Goal: Transaction & Acquisition: Purchase product/service

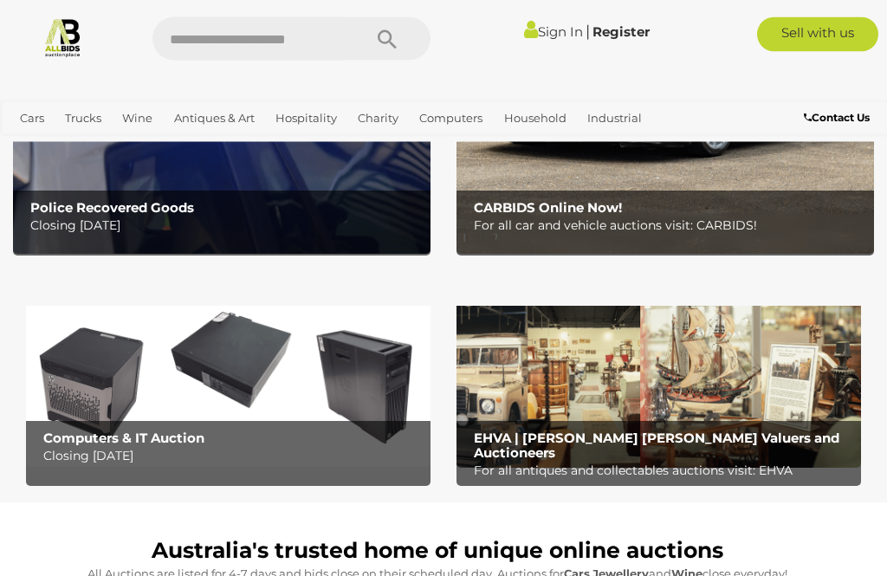
scroll to position [301, 0]
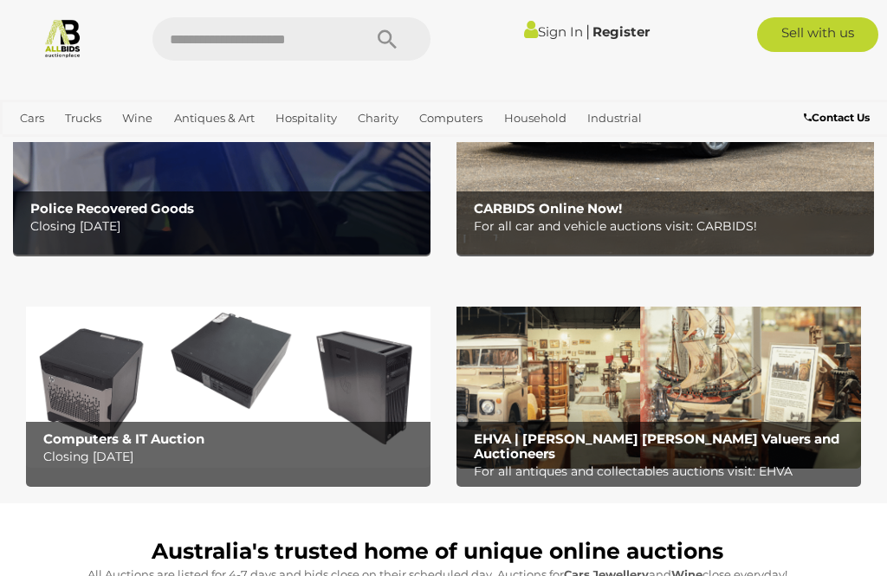
click at [159, 223] on p "Closing Tuesday 16th September" at bounding box center [225, 227] width 391 height 22
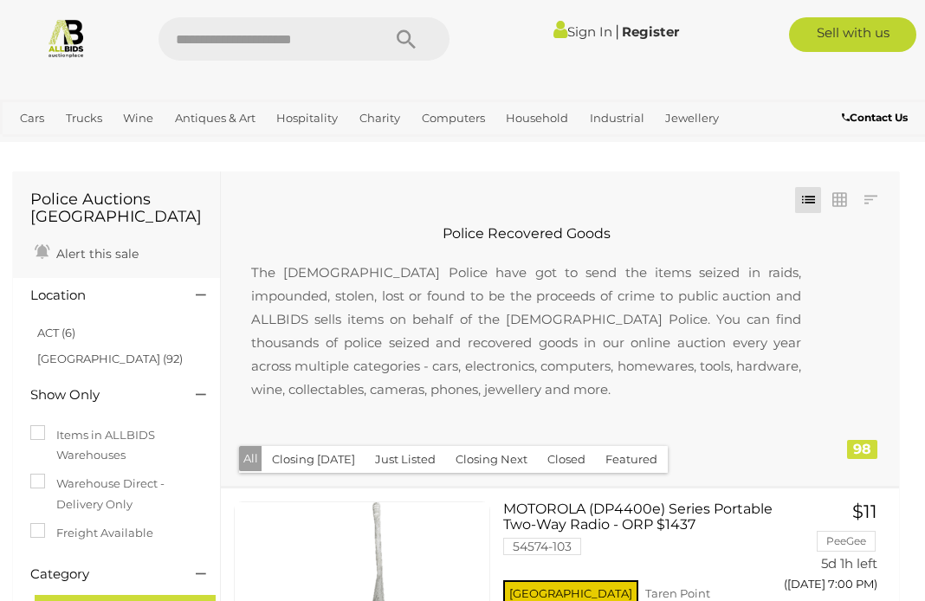
click at [41, 331] on link "ACT (6)" at bounding box center [56, 333] width 38 height 14
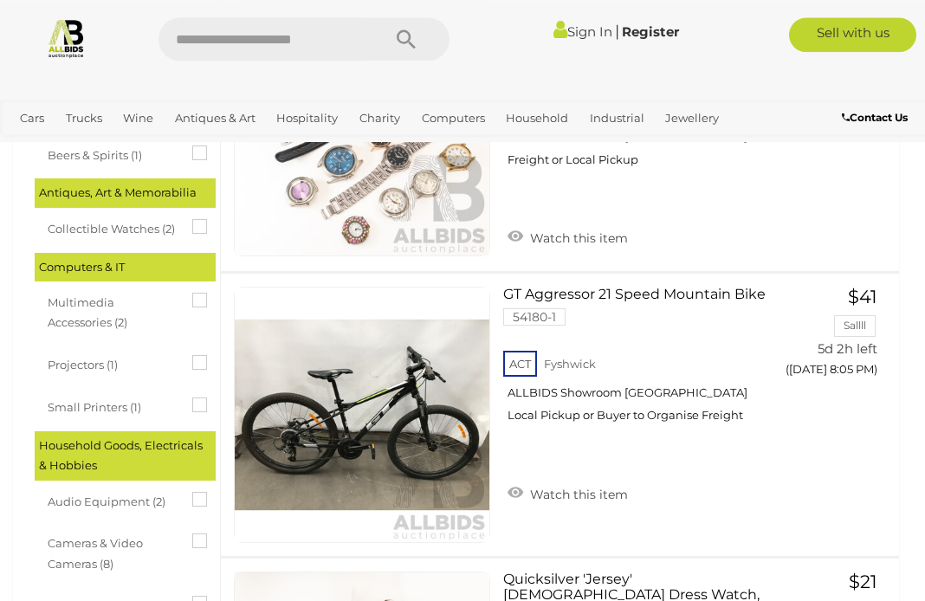
scroll to position [488, 0]
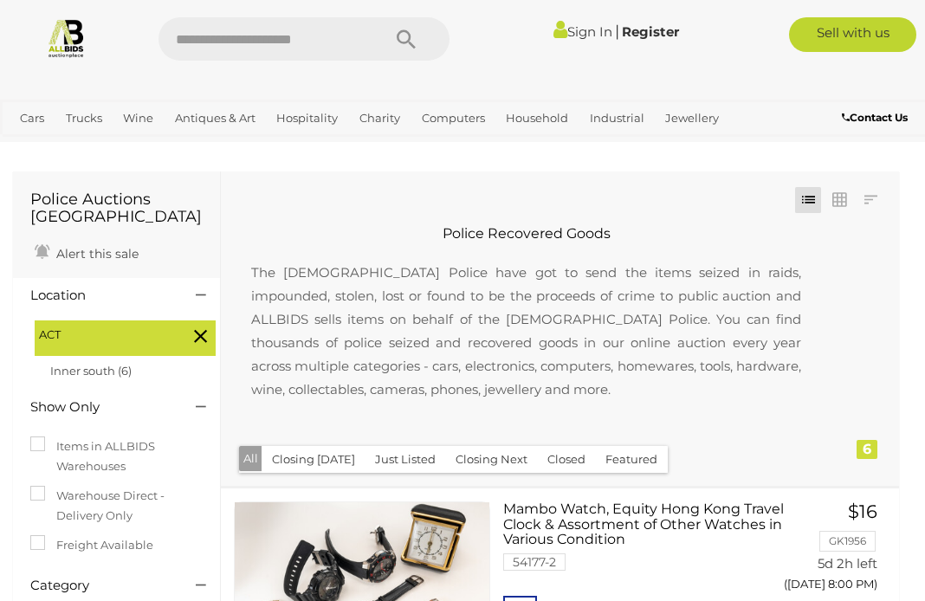
click at [55, 43] on img at bounding box center [66, 37] width 41 height 41
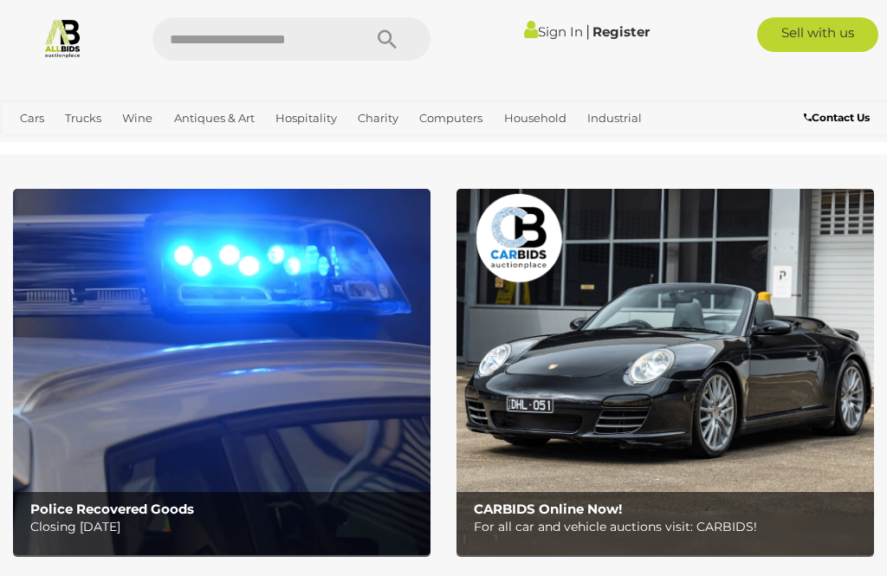
click at [391, 116] on link "Charity" at bounding box center [378, 118] width 55 height 29
click at [0, 0] on span "Auctions" at bounding box center [0, 0] width 0 height 0
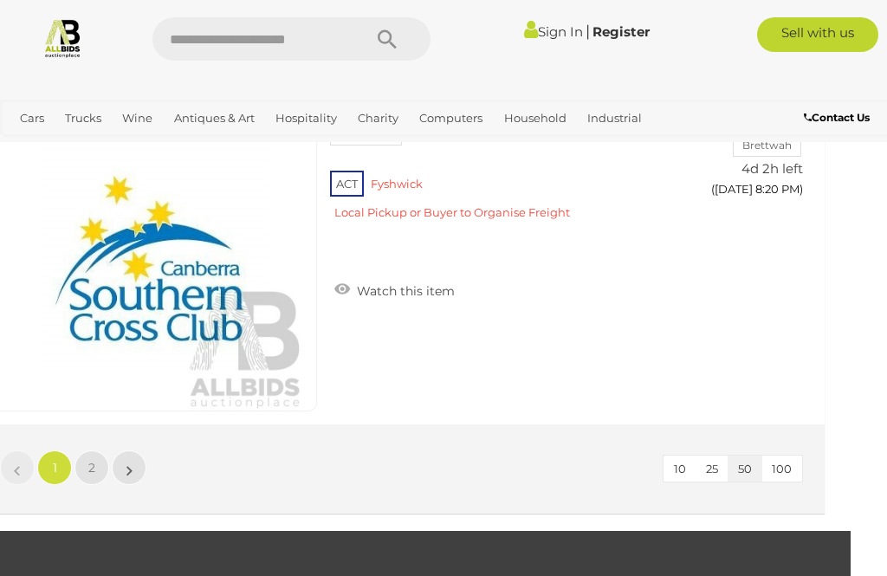
scroll to position [16766, 36]
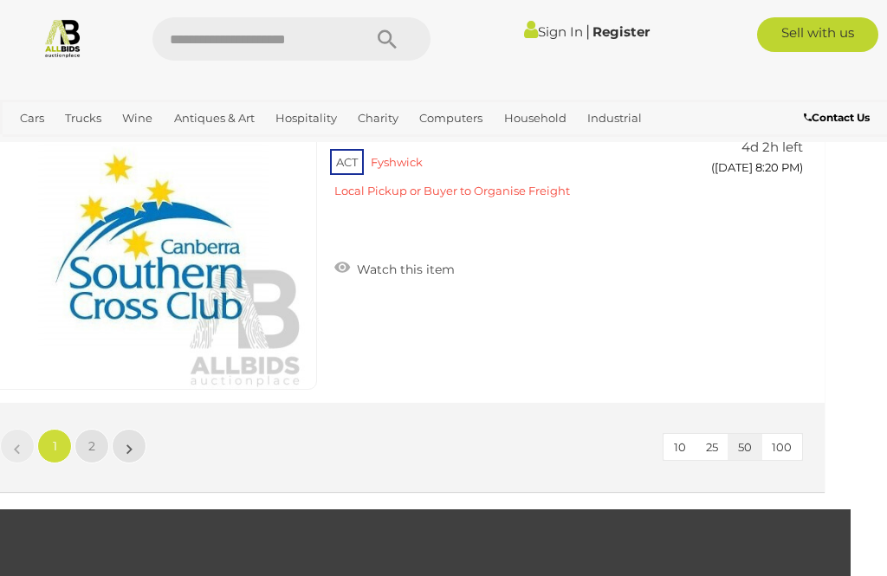
click at [607, 443] on div "10 25 50 100 « 1 2 »" at bounding box center [401, 447] width 848 height 89
click at [89, 446] on span "2" at bounding box center [91, 446] width 7 height 16
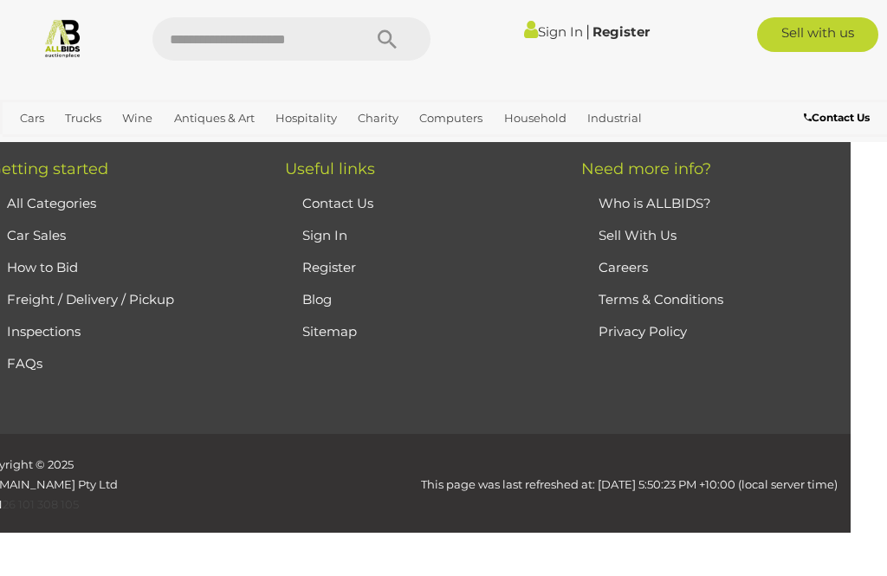
scroll to position [317, 0]
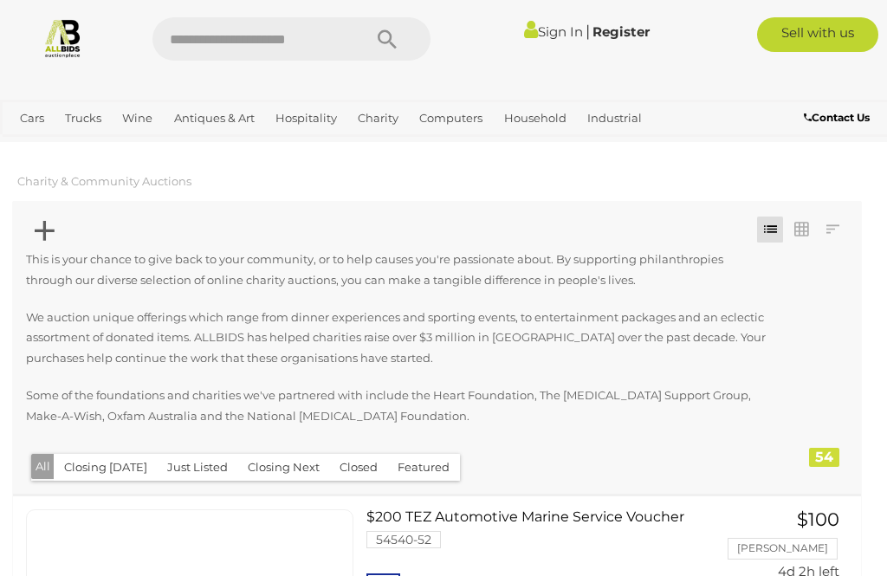
click at [540, 116] on link "Household" at bounding box center [535, 118] width 76 height 29
click at [0, 0] on link "Books, Toys & Hobbies" at bounding box center [0, 0] width 0 height 0
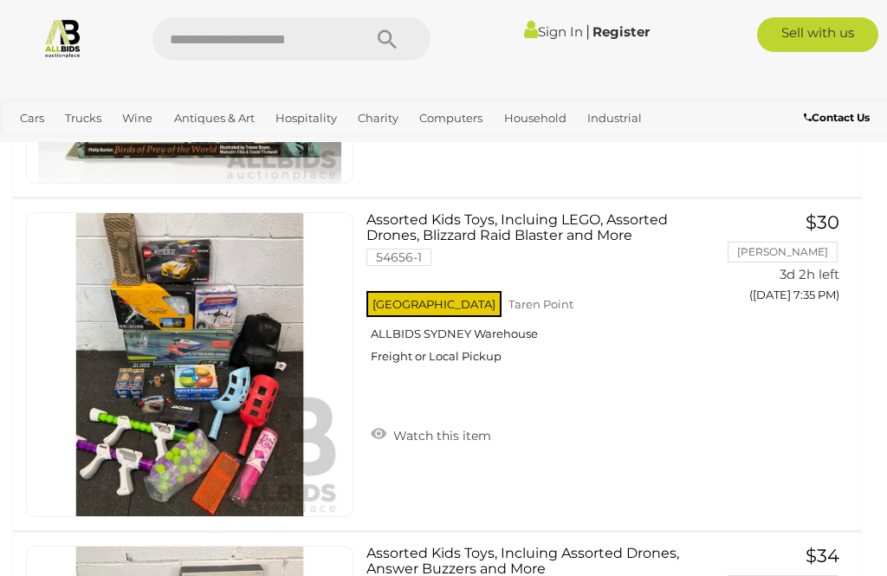
scroll to position [1765, 0]
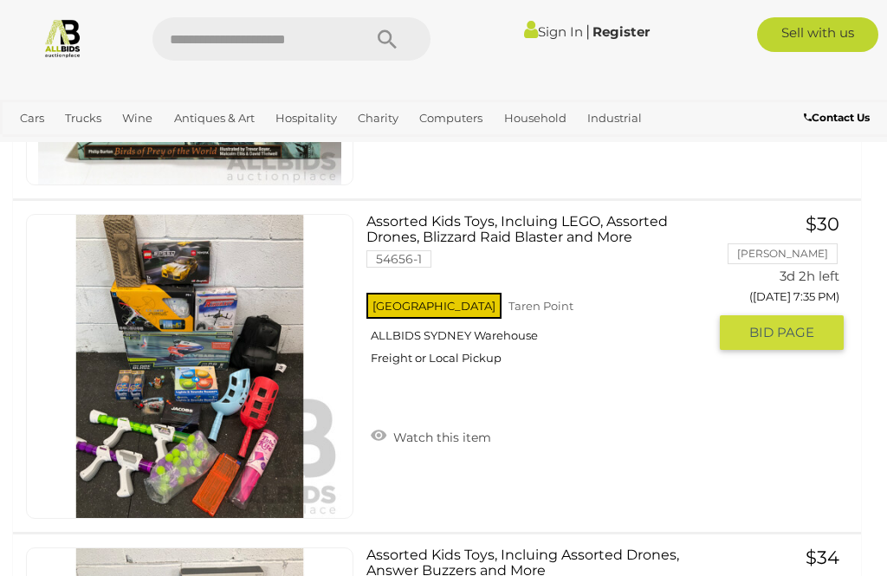
click at [248, 469] on img at bounding box center [189, 366] width 303 height 303
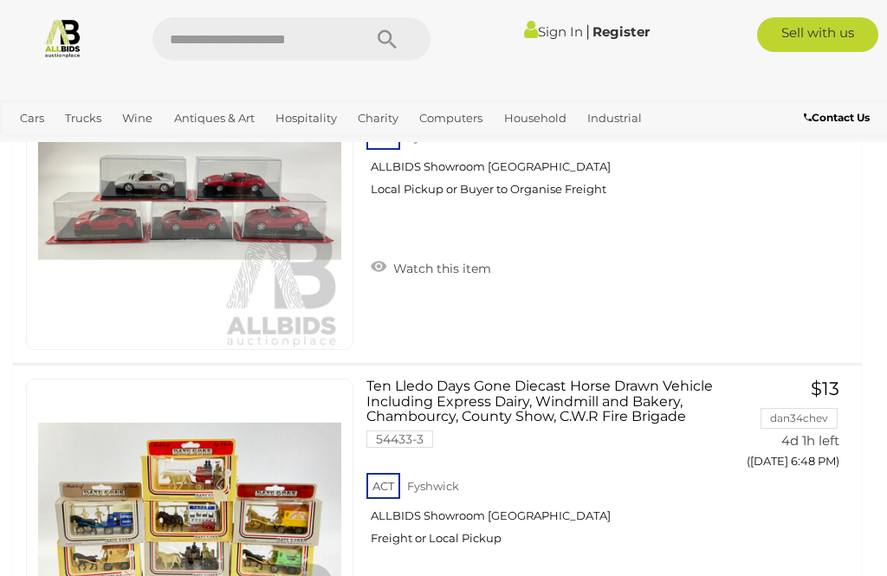
scroll to position [7938, 0]
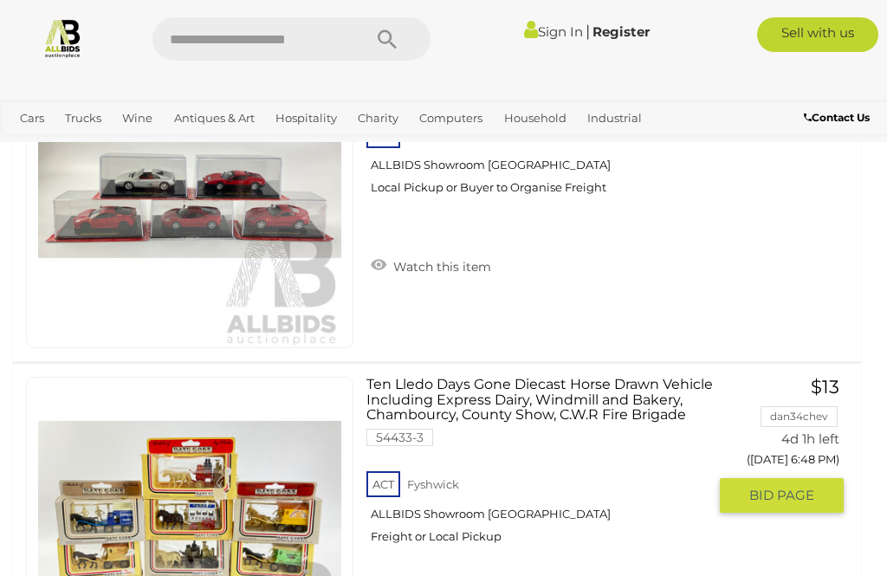
click at [517, 402] on link "Ten Lledo Days Gone Diecast Horse Drawn Vehicle Including Express Dairy, Windmi…" at bounding box center [542, 467] width 327 height 180
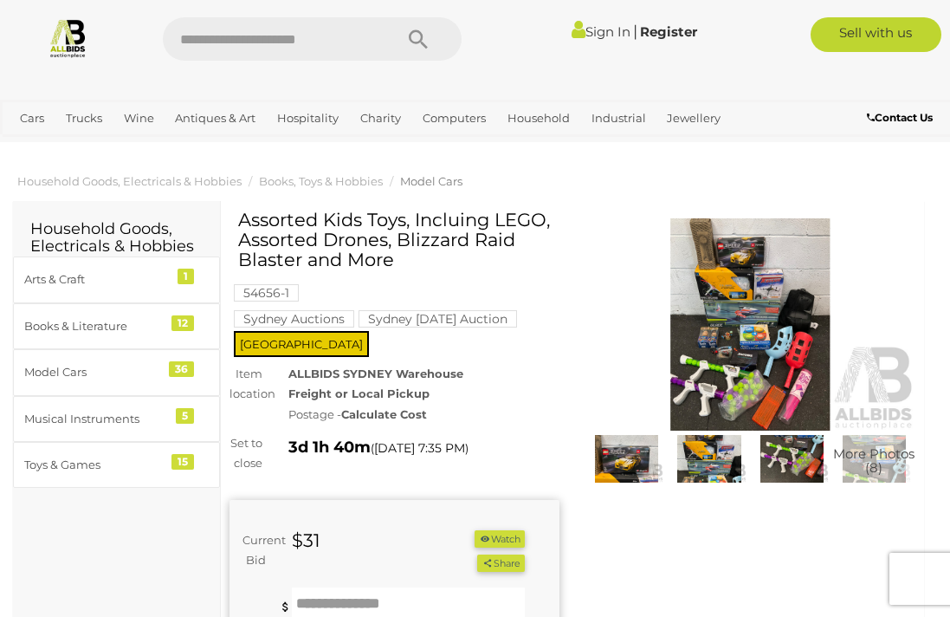
click at [766, 308] on img at bounding box center [751, 324] width 330 height 213
